Goal: Entertainment & Leisure: Consume media (video, audio)

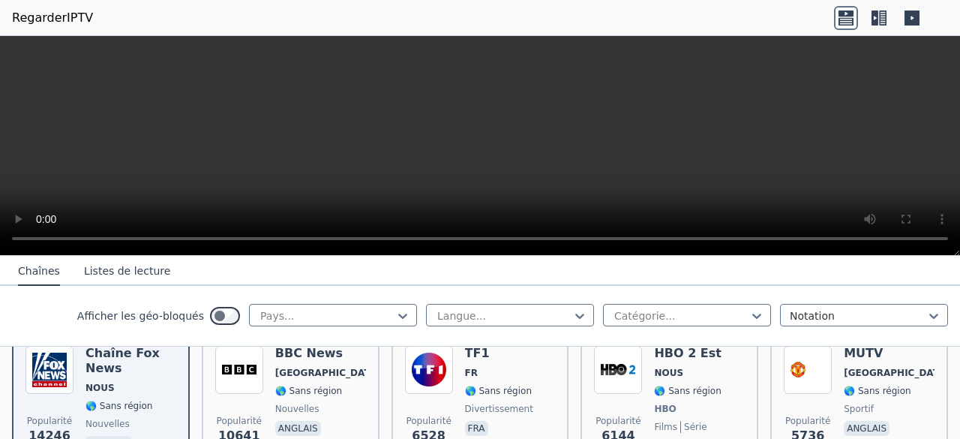
scroll to position [178, 0]
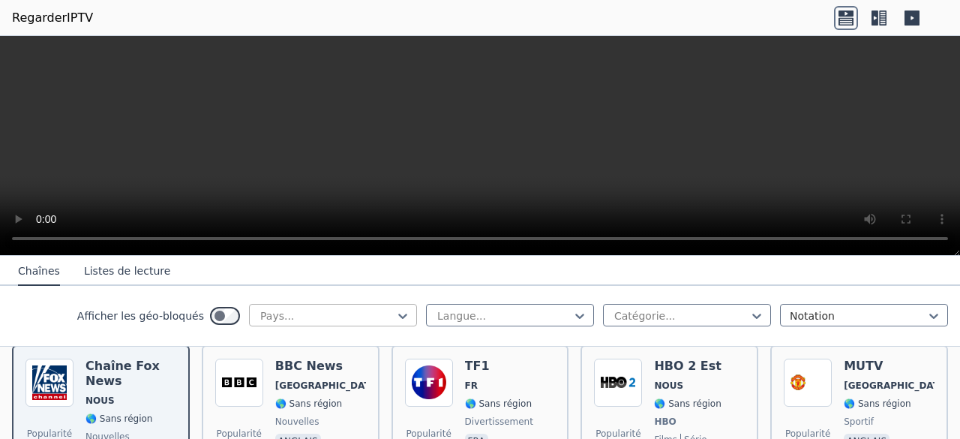
click at [325, 313] on div at bounding box center [327, 315] width 137 height 15
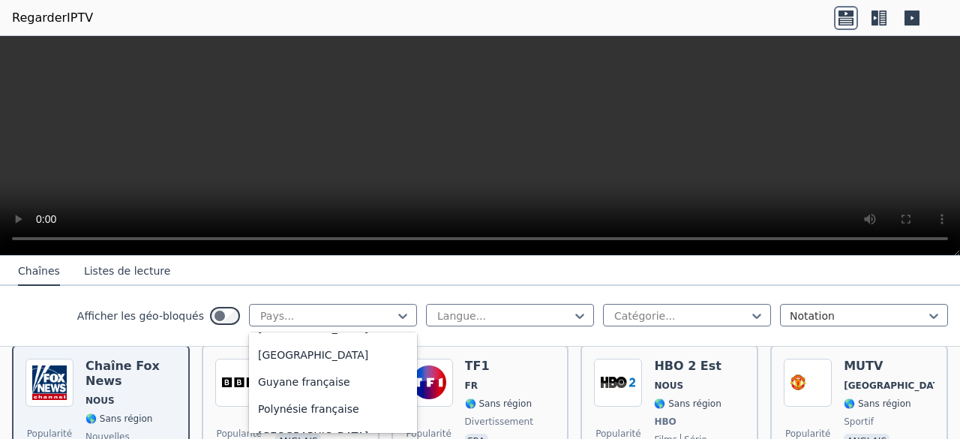
scroll to position [1751, 0]
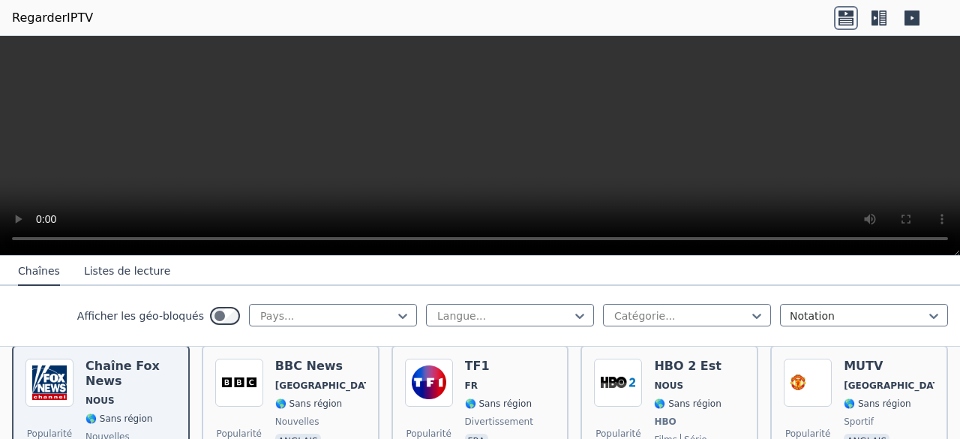
drag, startPoint x: 303, startPoint y: 364, endPoint x: 185, endPoint y: 158, distance: 237.5
click at [185, 158] on video at bounding box center [480, 146] width 960 height 220
click at [321, 314] on div at bounding box center [327, 315] width 137 height 15
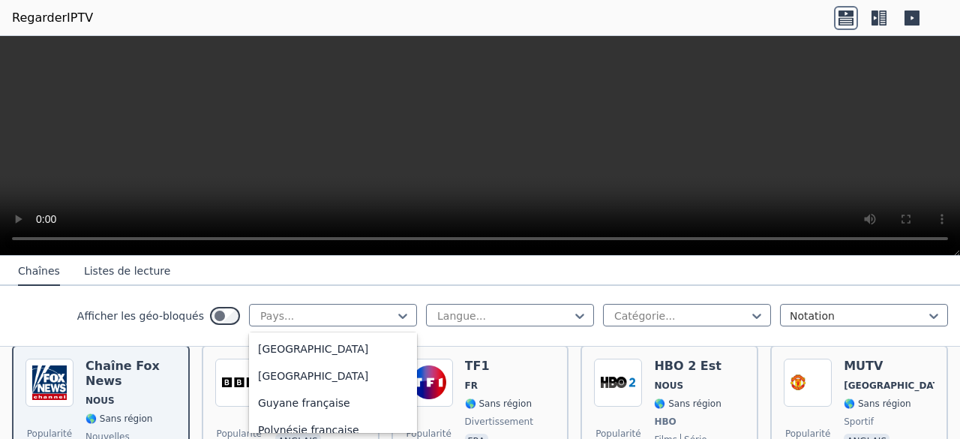
scroll to position [1736, 0]
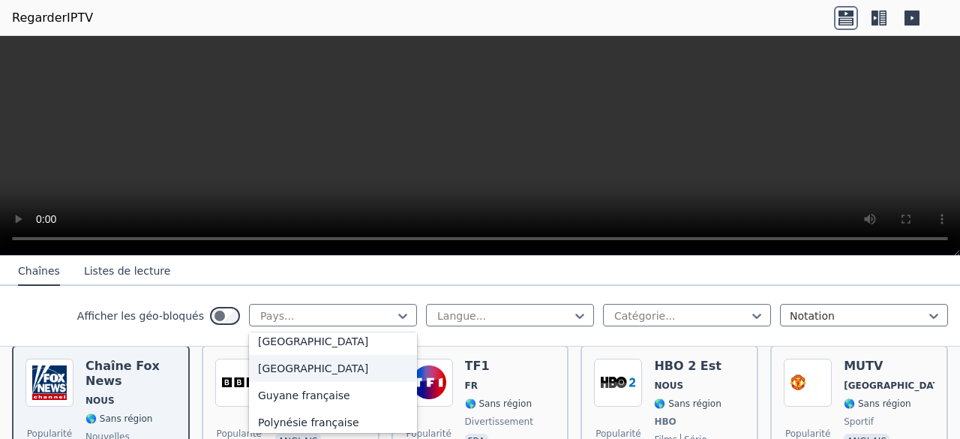
click at [272, 374] on font "[GEOGRAPHIC_DATA]" at bounding box center [313, 368] width 110 height 12
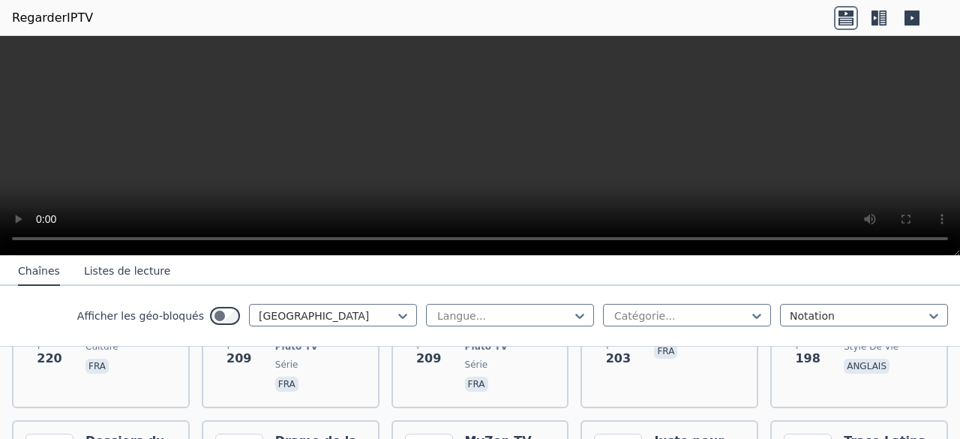
scroll to position [1107, 0]
click at [104, 271] on font "Listes de lecture" at bounding box center [127, 271] width 86 height 12
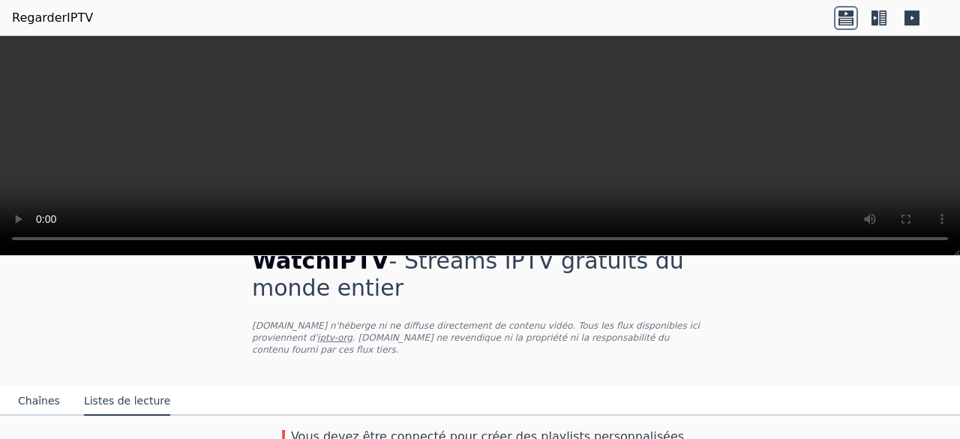
click at [29, 395] on font "Chaînes" at bounding box center [39, 401] width 42 height 12
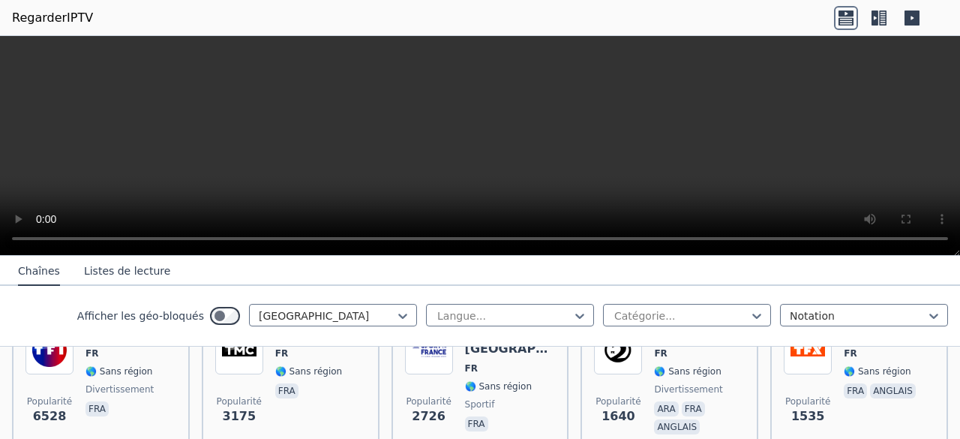
scroll to position [167, 0]
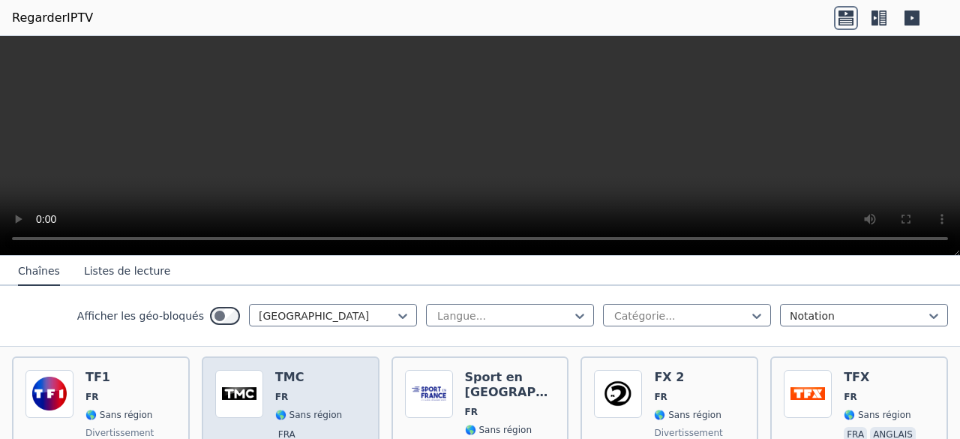
click at [320, 391] on span "FR" at bounding box center [308, 397] width 67 height 12
click at [290, 391] on span "FR" at bounding box center [308, 397] width 67 height 12
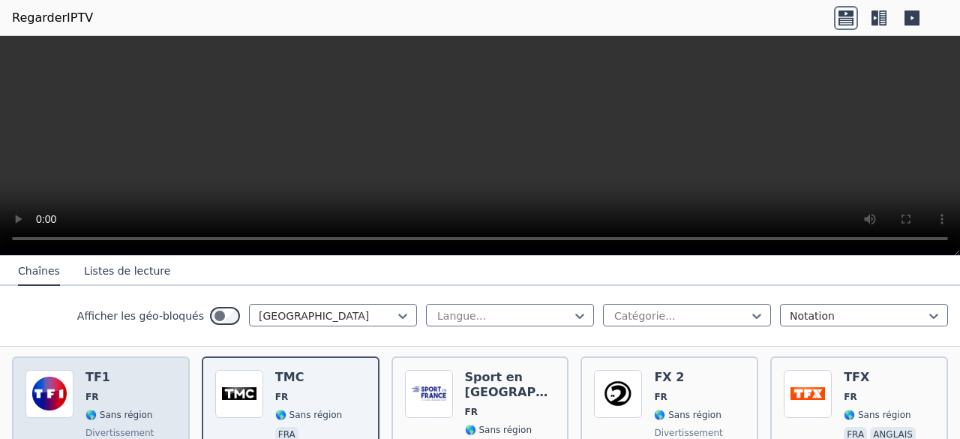
click at [118, 370] on h6 "TF1" at bounding box center [120, 377] width 68 height 15
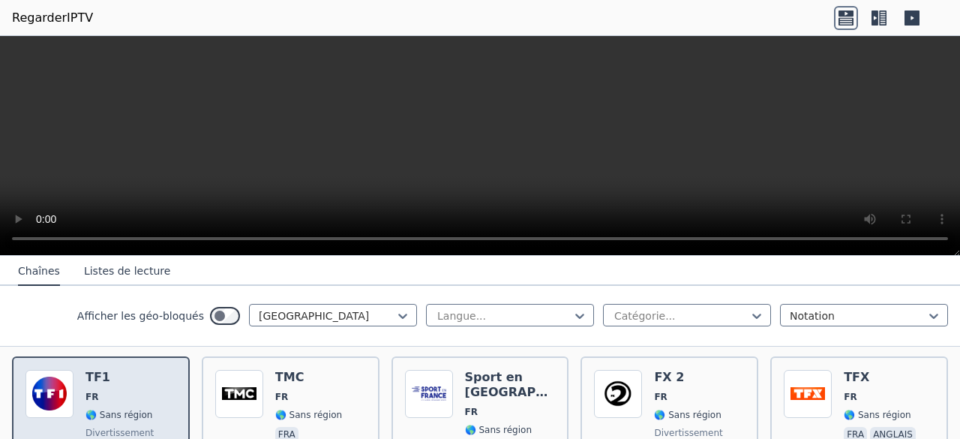
click at [118, 370] on h6 "TF1" at bounding box center [120, 377] width 68 height 15
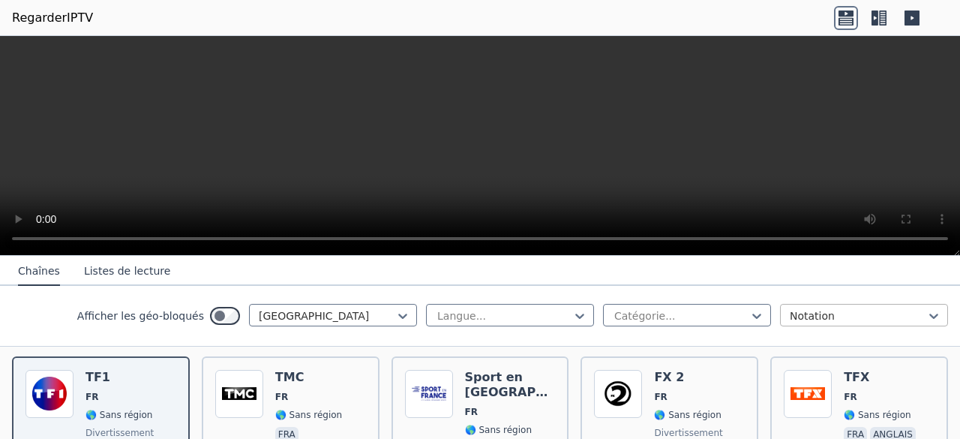
click at [825, 317] on div at bounding box center [858, 315] width 137 height 15
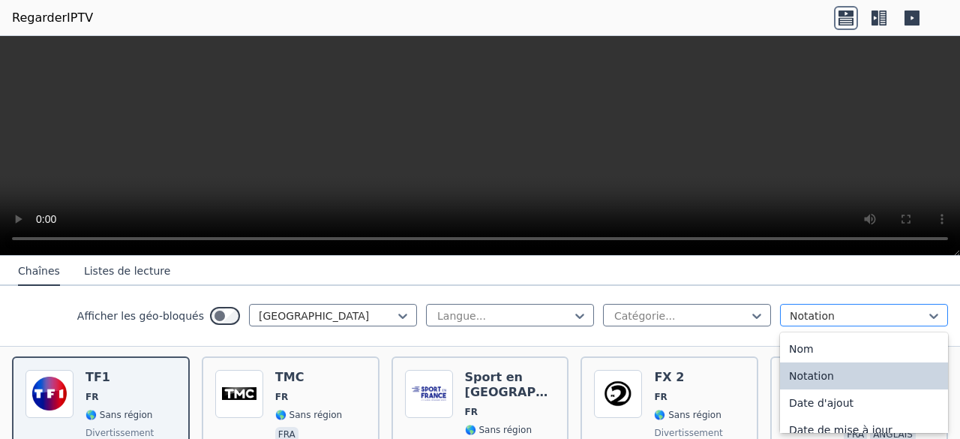
click at [825, 317] on div at bounding box center [858, 315] width 137 height 15
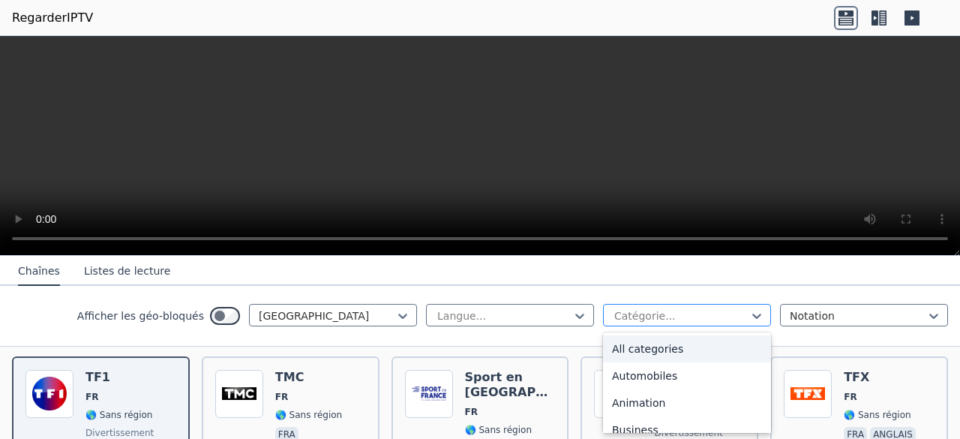
click at [708, 309] on div at bounding box center [681, 315] width 137 height 15
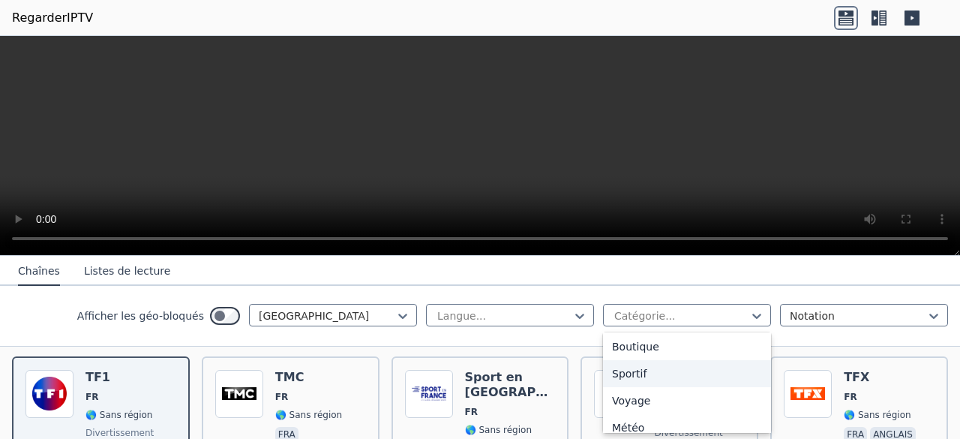
scroll to position [624, 0]
click at [633, 371] on div "Sportif" at bounding box center [687, 372] width 168 height 27
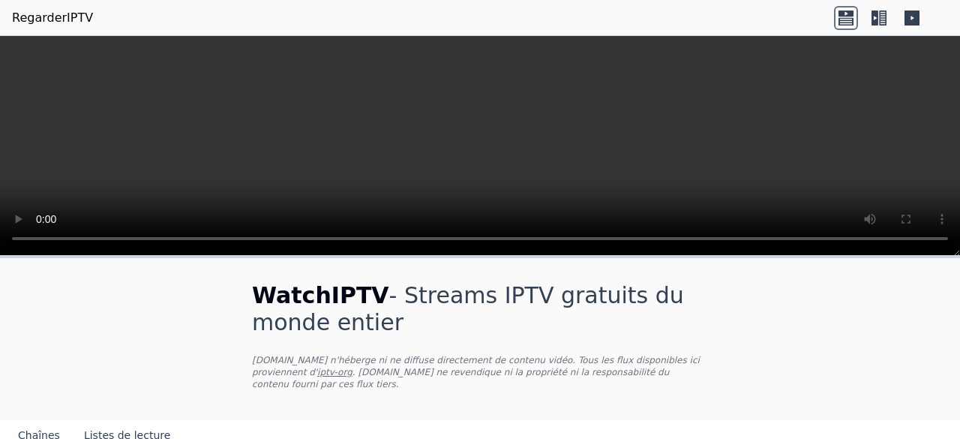
click at [876, 25] on icon at bounding box center [875, 18] width 7 height 15
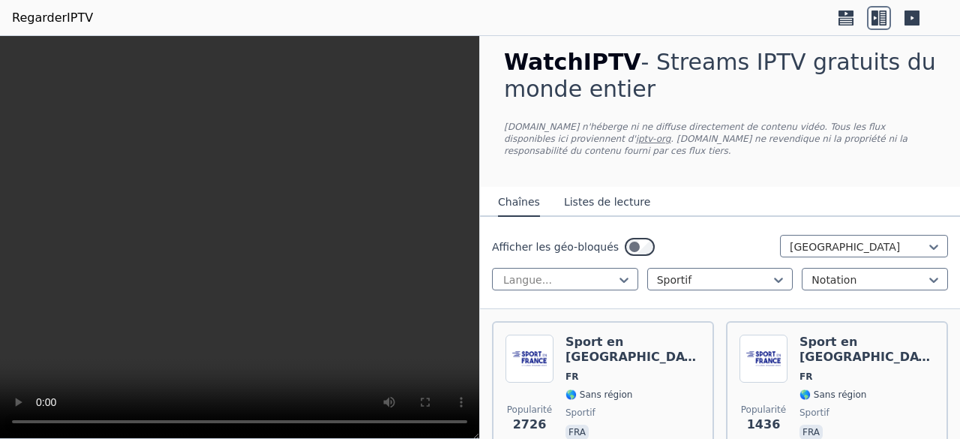
scroll to position [14, 0]
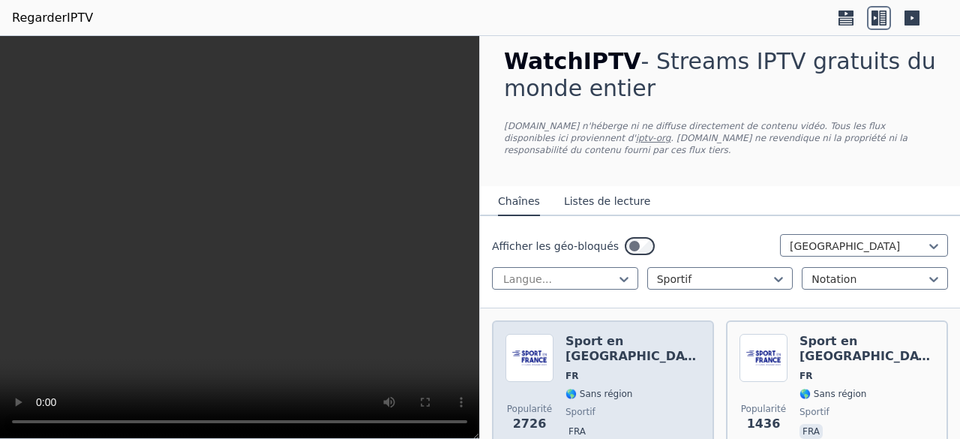
click at [602, 370] on span "FR" at bounding box center [633, 376] width 135 height 12
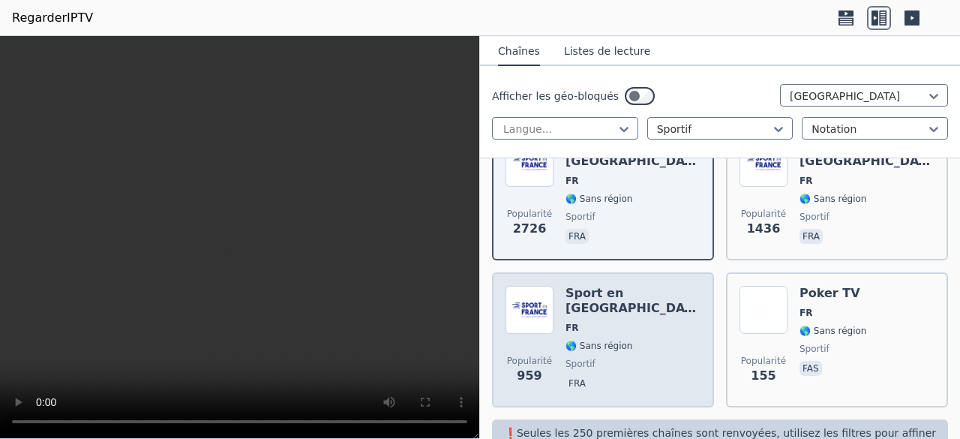
scroll to position [228, 0]
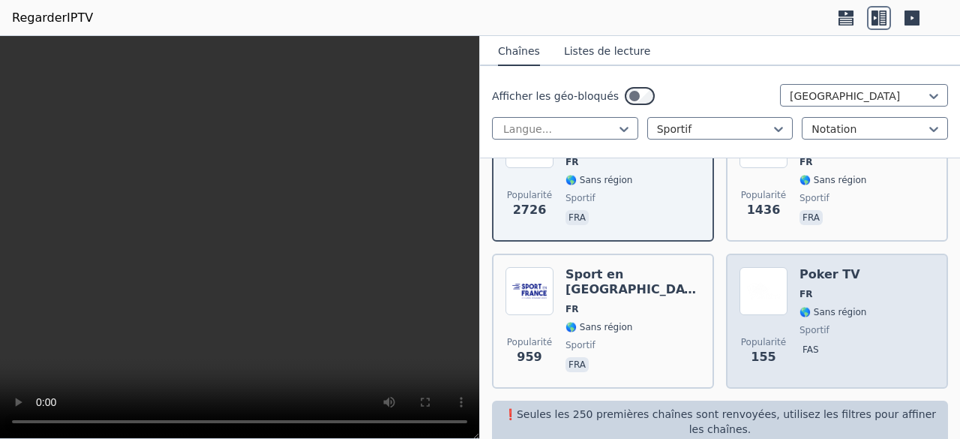
click at [815, 307] on font "🌎 Sans région" at bounding box center [833, 312] width 67 height 11
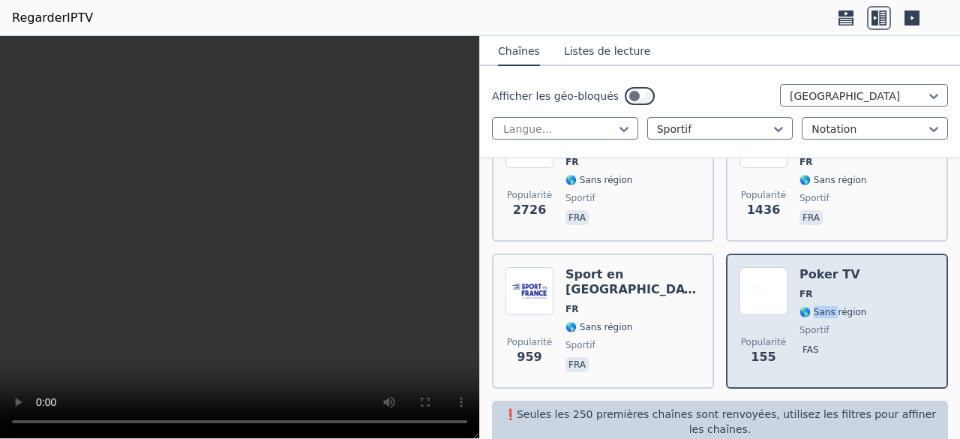
click at [815, 307] on font "🌎 Sans région" at bounding box center [833, 312] width 67 height 11
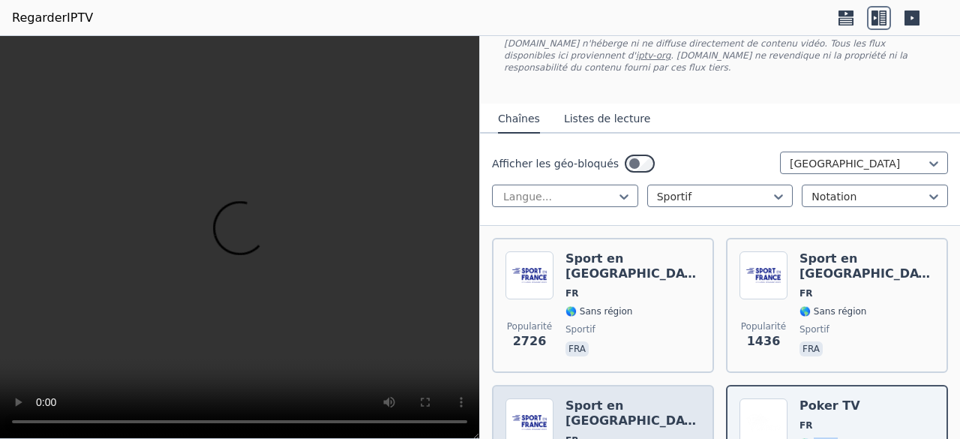
scroll to position [96, 0]
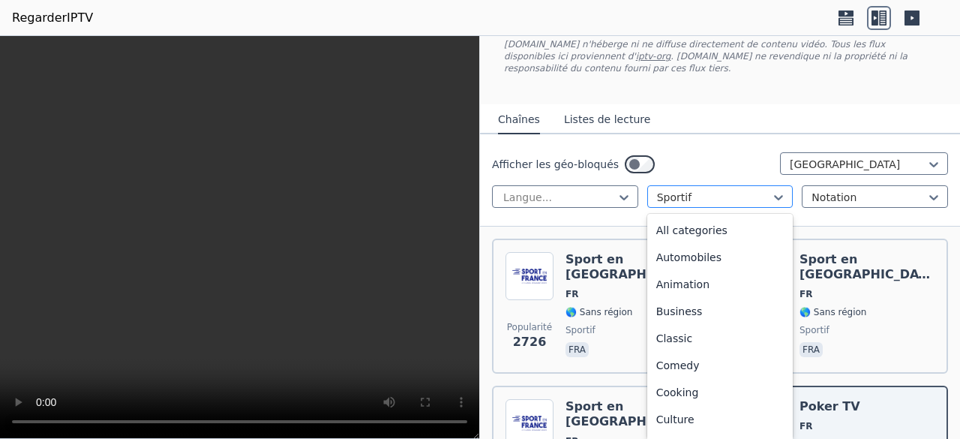
click at [701, 190] on div at bounding box center [714, 197] width 115 height 15
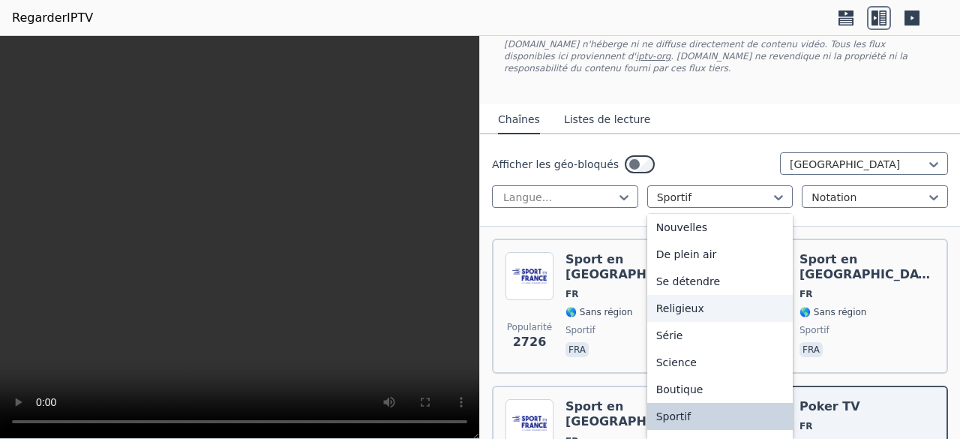
scroll to position [0, 0]
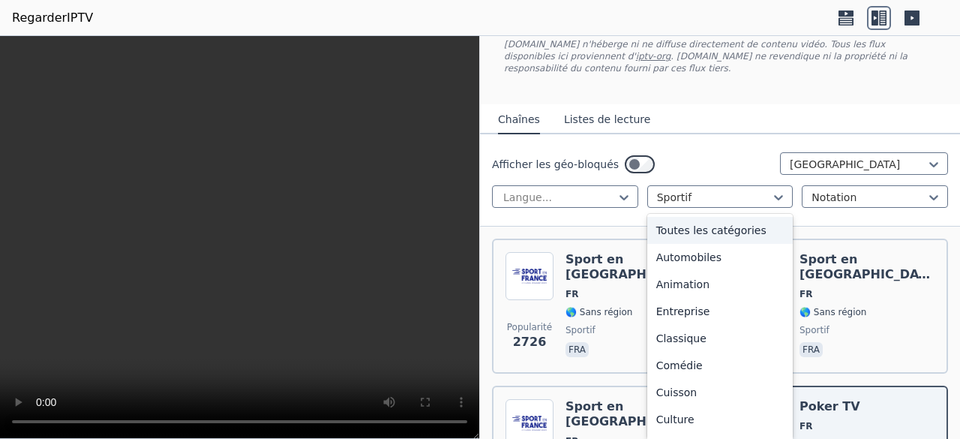
click at [677, 224] on font "Toutes les catégories" at bounding box center [711, 230] width 110 height 12
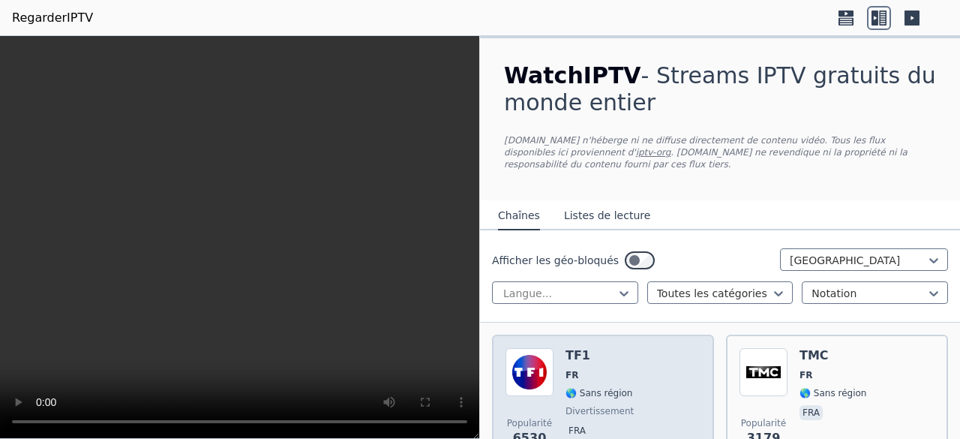
scroll to position [11, 0]
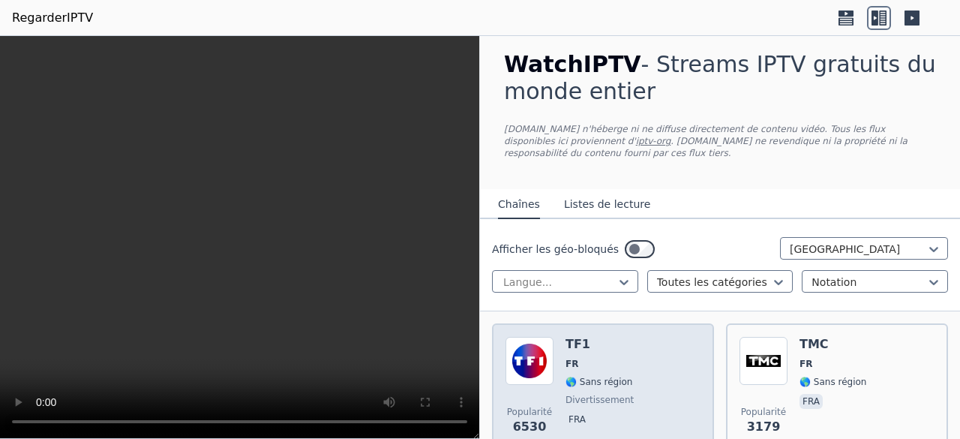
click at [639, 349] on div "Popularité 6530 TF1 FR 🌎 Sans région divertissement fra" at bounding box center [603, 391] width 195 height 108
click at [639, 349] on div "Popularité 6530 TF1 FR 🌎 Sans région divertissement fra" at bounding box center [603, 390] width 195 height 108
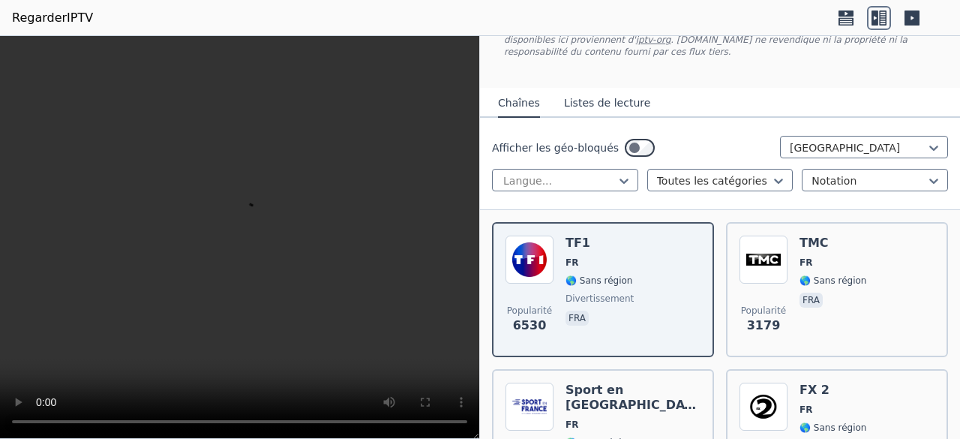
scroll to position [0, 0]
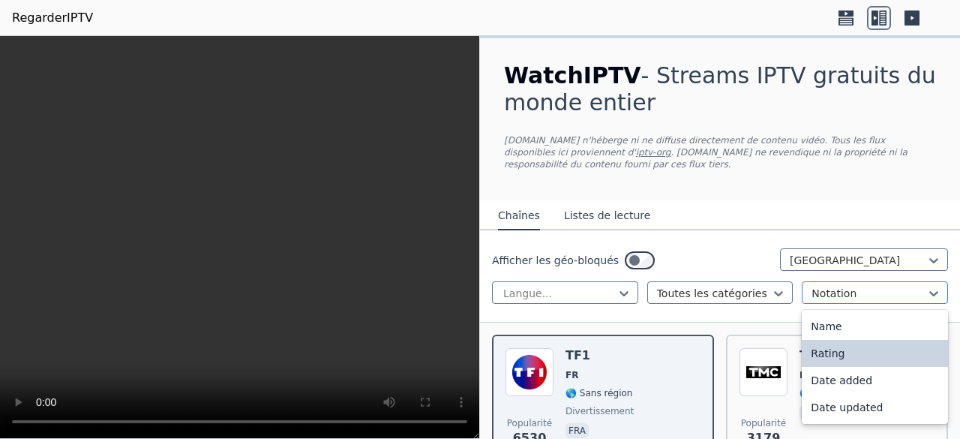
click at [870, 286] on div at bounding box center [869, 293] width 115 height 15
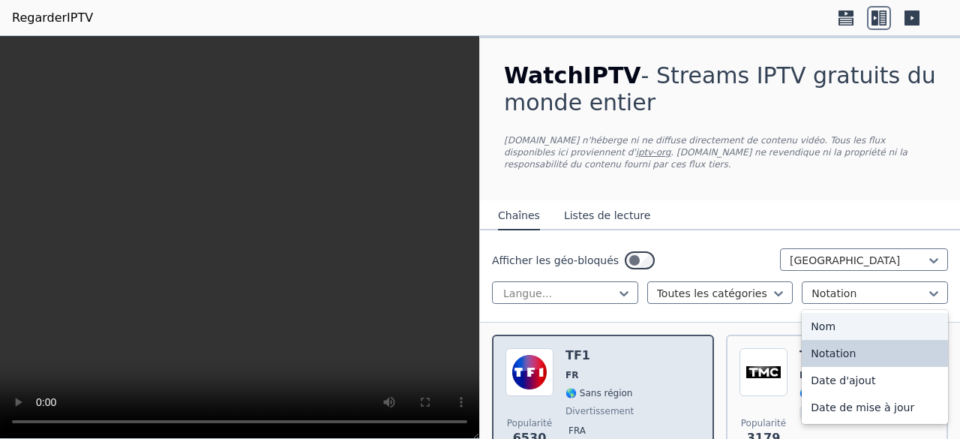
click at [642, 372] on div "Popularité 6530 TF1 FR 🌎 Sans région divertissement fra" at bounding box center [603, 402] width 195 height 108
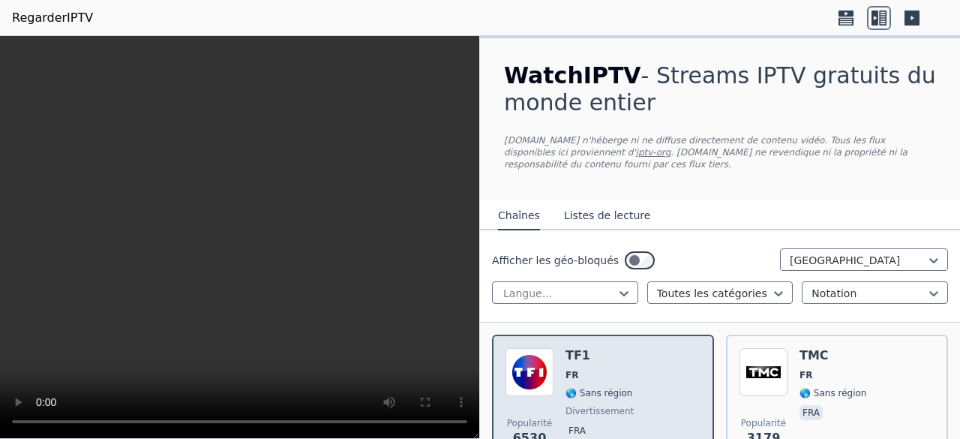
click at [642, 372] on div "Popularité 6530 TF1 FR 🌎 Sans région divertissement fra" at bounding box center [603, 402] width 195 height 108
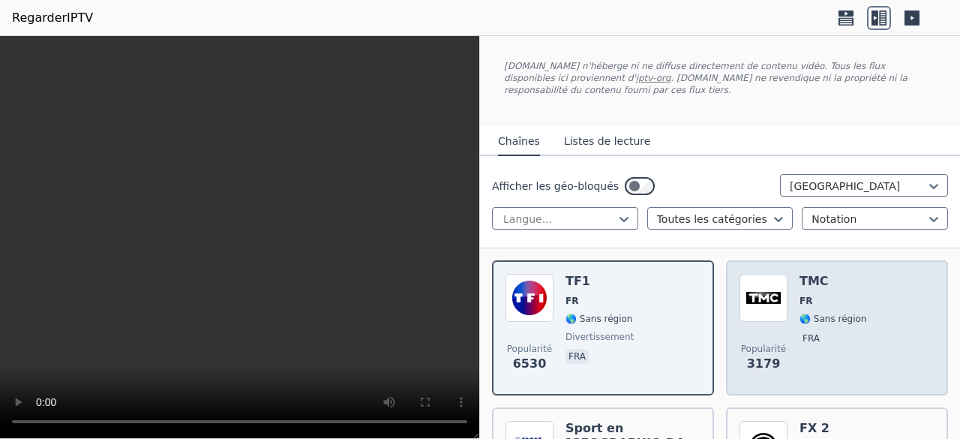
scroll to position [75, 0]
click at [747, 333] on span "Popularité 3179" at bounding box center [764, 357] width 48 height 48
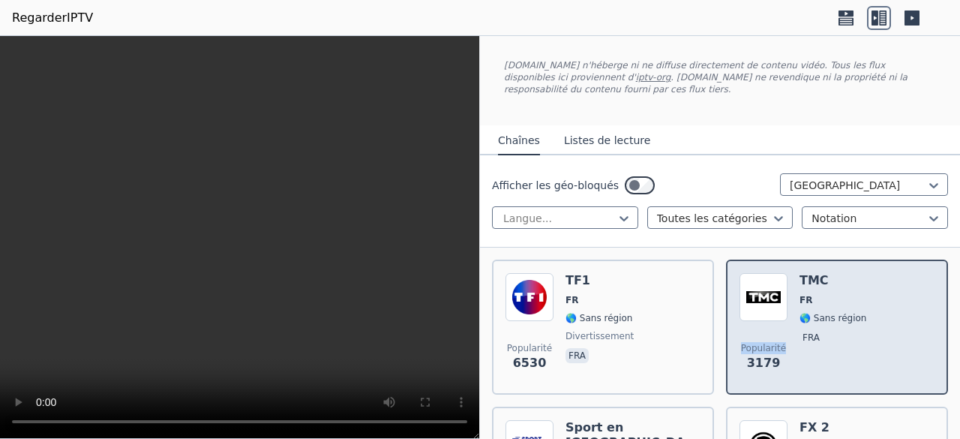
click at [747, 333] on span "Popularité 3179" at bounding box center [764, 357] width 48 height 48
